Goal: Obtain resource: Obtain resource

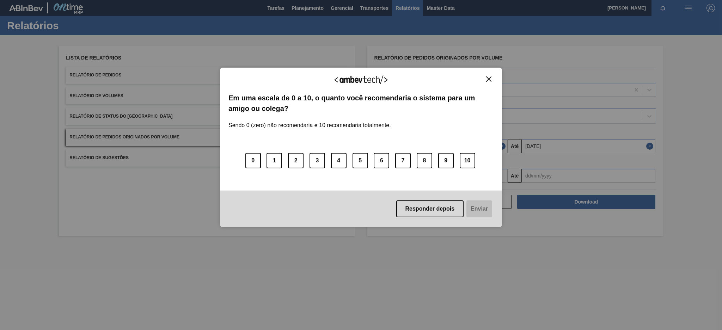
click at [489, 78] on img "Close" at bounding box center [488, 79] width 5 height 5
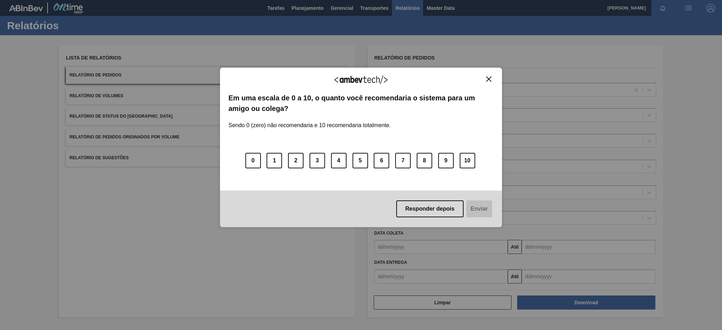
click at [491, 79] on img "Close" at bounding box center [488, 79] width 5 height 5
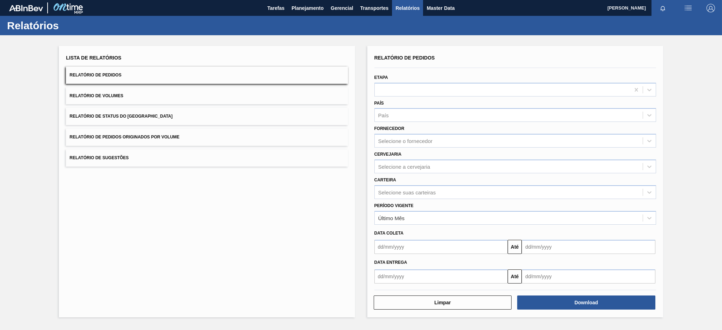
click at [166, 133] on button "Relatório de Pedidos Originados por Volume" at bounding box center [207, 137] width 282 height 17
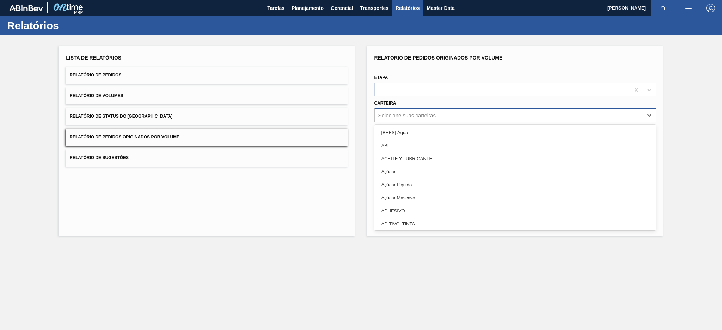
click at [444, 115] on div "Selecione suas carteiras" at bounding box center [509, 115] width 268 height 10
type input "pre"
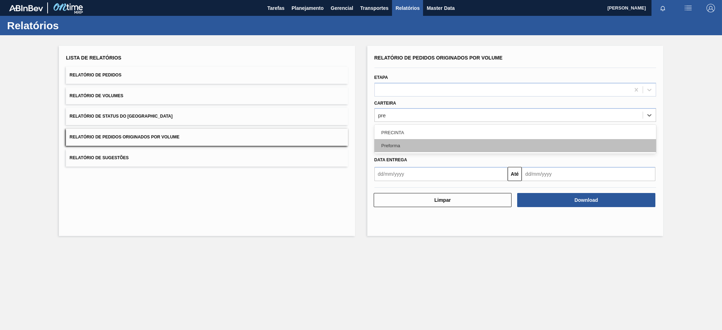
click at [421, 141] on div "Preforma" at bounding box center [516, 145] width 282 height 13
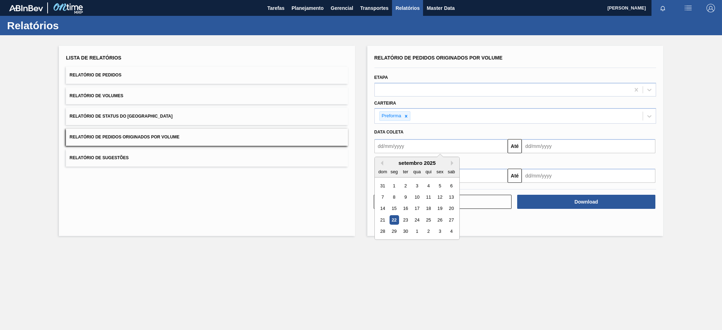
click at [421, 141] on input "text" at bounding box center [442, 146] width 134 height 14
click at [381, 162] on button "Previous Month" at bounding box center [380, 163] width 5 height 5
click at [380, 219] on div "17" at bounding box center [383, 220] width 10 height 10
type input "[DATE]"
click at [576, 147] on input "text" at bounding box center [589, 146] width 134 height 14
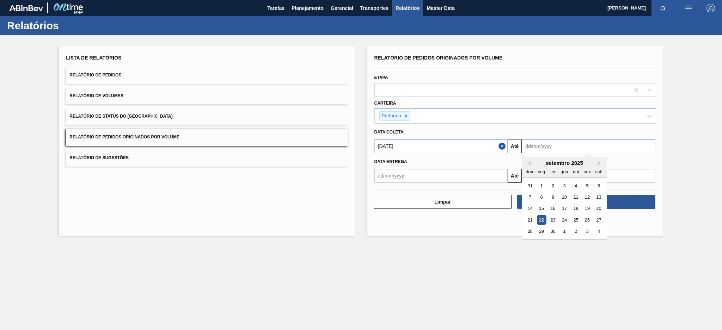
click at [543, 220] on div "22" at bounding box center [542, 220] width 10 height 10
type input "[DATE]"
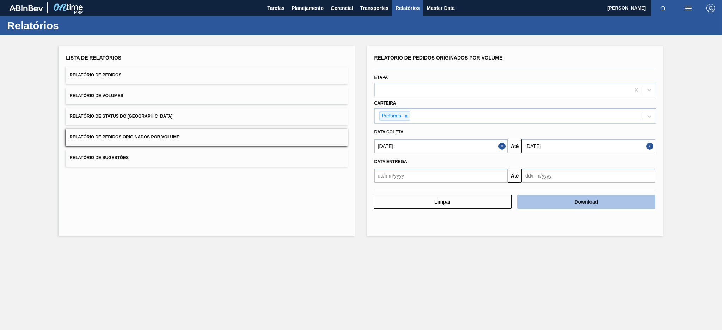
click at [560, 204] on button "Download" at bounding box center [586, 202] width 138 height 14
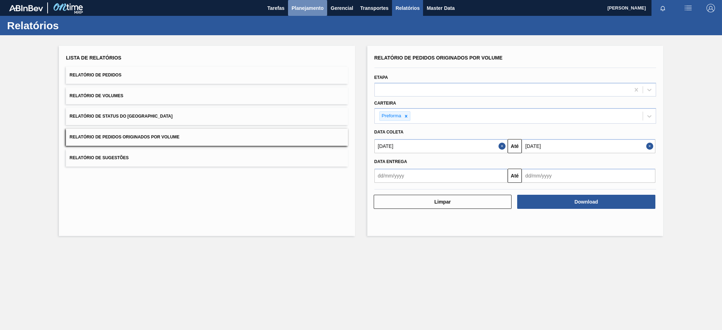
click at [305, 9] on span "Planejamento" at bounding box center [308, 8] width 32 height 8
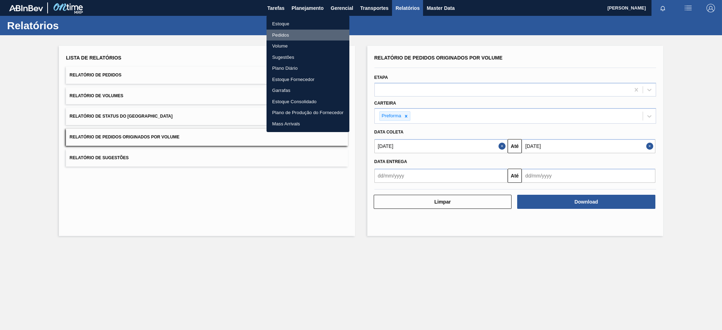
click at [278, 36] on li "Pedidos" at bounding box center [308, 35] width 83 height 11
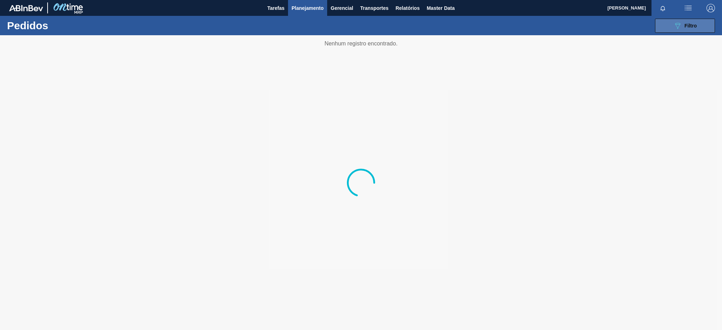
click at [671, 28] on button "089F7B8B-B2A5-4AFE-B5C0-19BA573D28AC Filtro" at bounding box center [685, 26] width 60 height 14
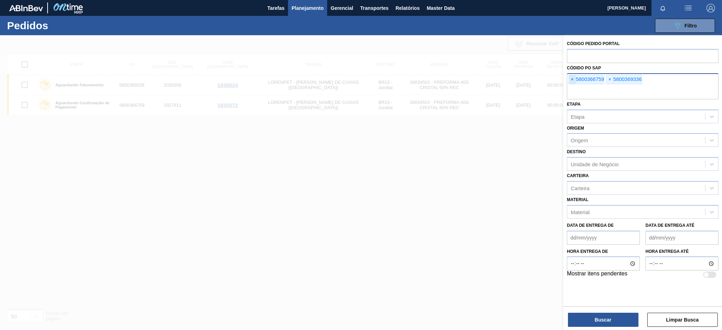
click at [573, 80] on span "×" at bounding box center [572, 79] width 7 height 8
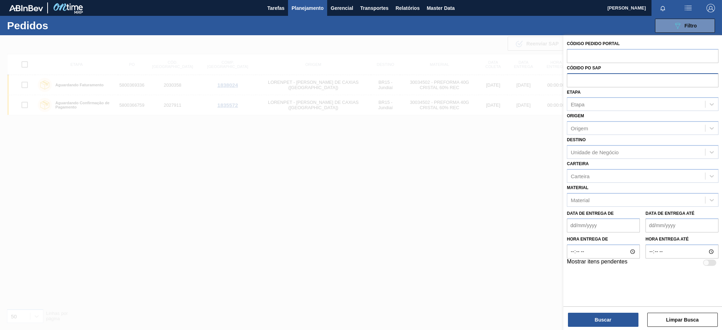
paste input "text"
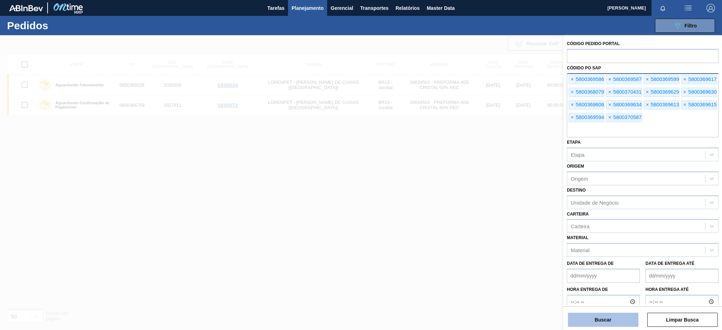
click at [604, 318] on button "Buscar" at bounding box center [603, 320] width 71 height 14
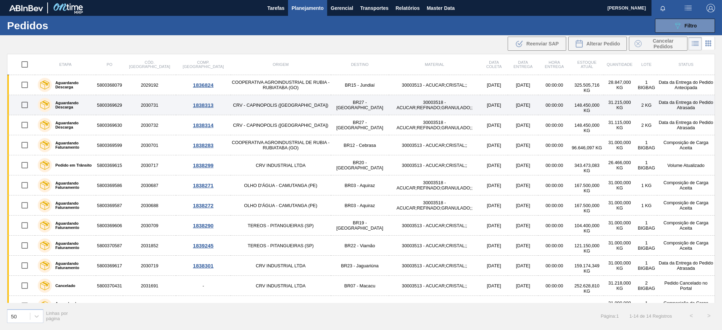
scroll to position [0, 0]
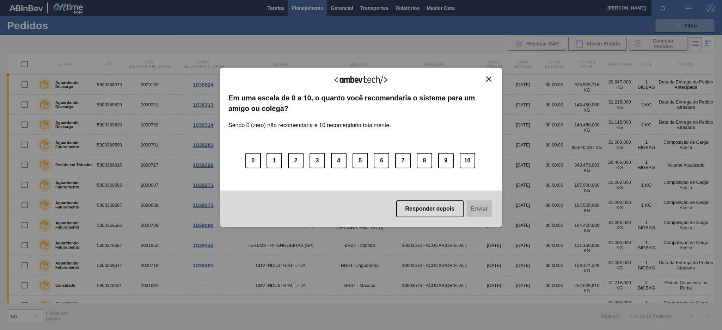
click at [487, 78] on img "Close" at bounding box center [488, 79] width 5 height 5
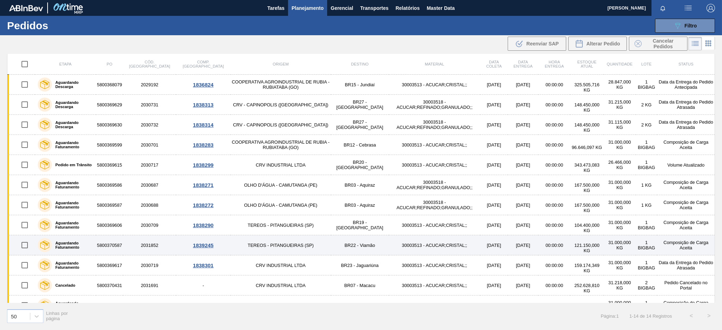
scroll to position [53, 0]
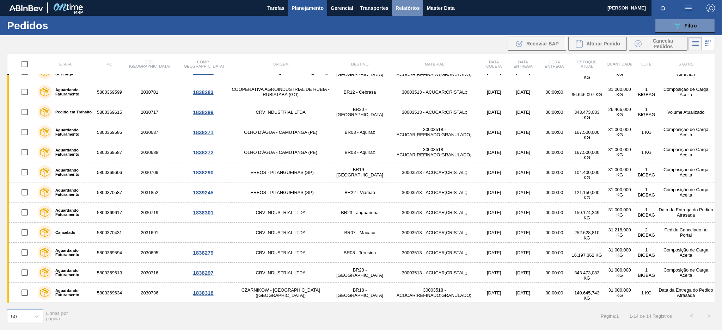
click at [401, 5] on span "Relatórios" at bounding box center [408, 8] width 24 height 8
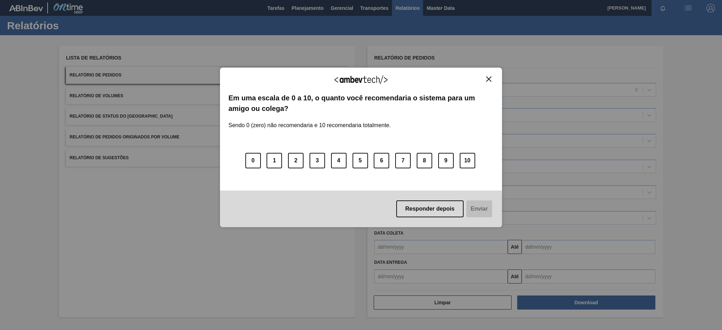
click at [490, 80] on img "Close" at bounding box center [488, 79] width 5 height 5
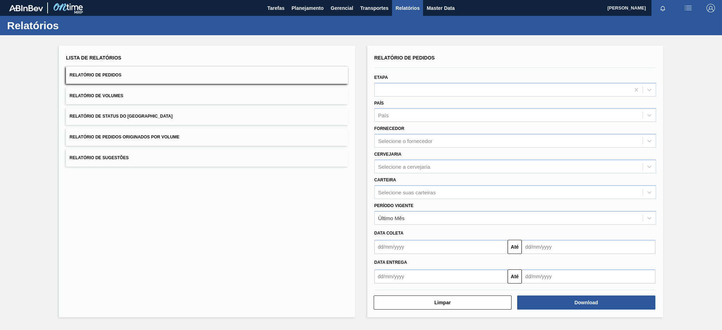
click at [248, 138] on button "Relatório de Pedidos Originados por Volume" at bounding box center [207, 137] width 282 height 17
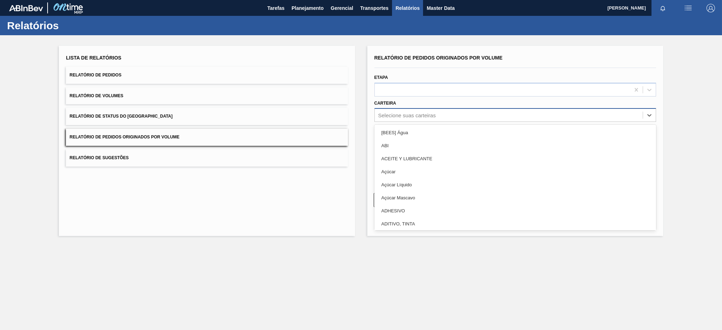
click at [463, 117] on div "Selecione suas carteiras" at bounding box center [509, 115] width 268 height 10
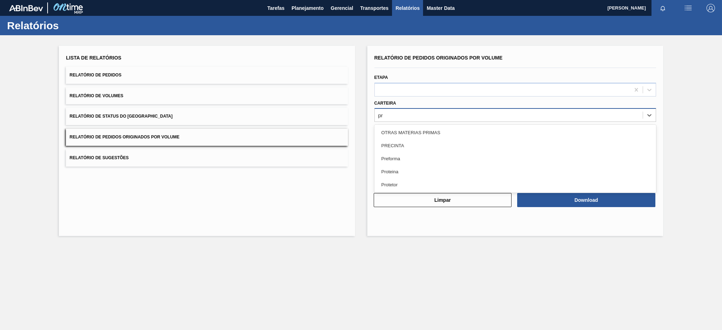
type input "pre"
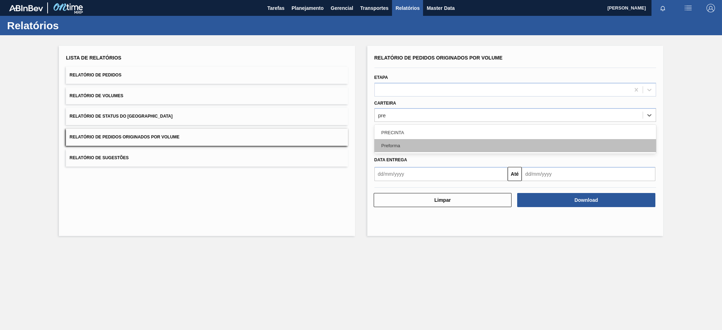
click at [407, 144] on div "Preforma" at bounding box center [516, 145] width 282 height 13
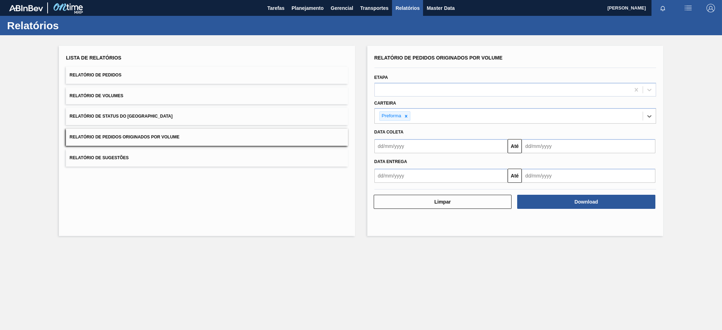
click at [401, 149] on input "text" at bounding box center [442, 146] width 134 height 14
click at [380, 166] on div "dom seg ter qua qui sex sab" at bounding box center [417, 171] width 85 height 11
click at [380, 219] on div "21" at bounding box center [383, 220] width 10 height 10
type input "21/09/2025"
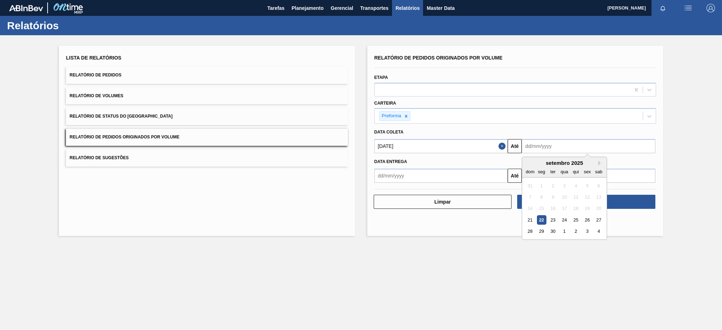
click at [557, 147] on input "text" at bounding box center [589, 146] width 134 height 14
click at [542, 223] on div "22" at bounding box center [542, 220] width 10 height 10
type input "[DATE]"
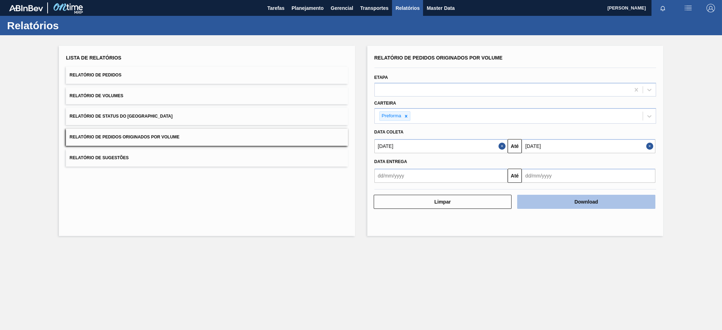
click at [582, 200] on button "Download" at bounding box center [586, 202] width 138 height 14
